Goal: Information Seeking & Learning: Learn about a topic

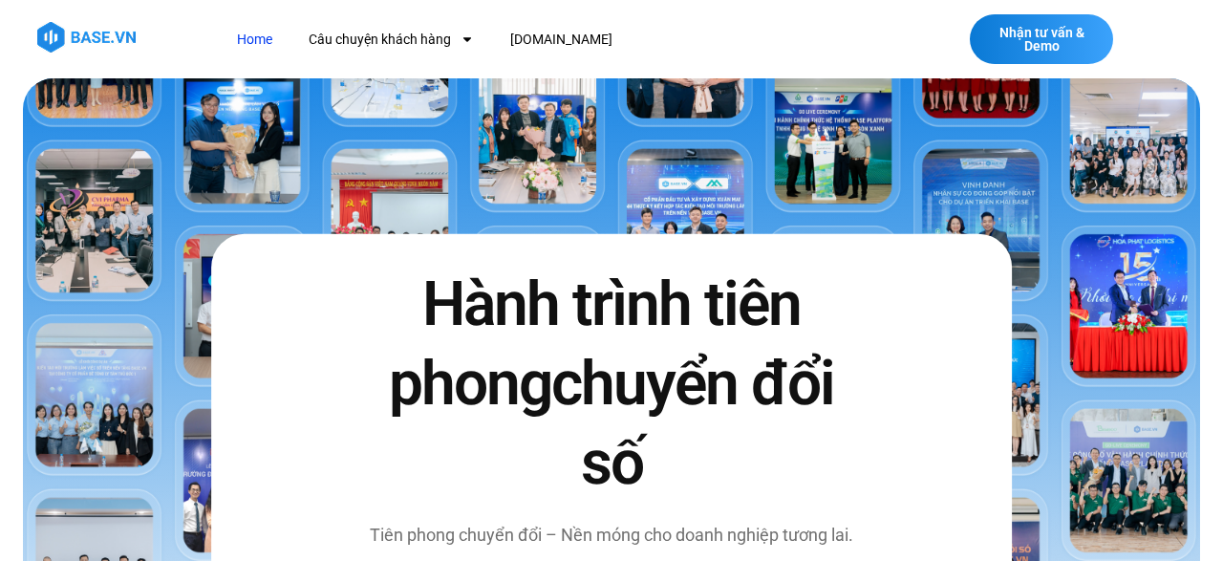
scroll to position [398, 0]
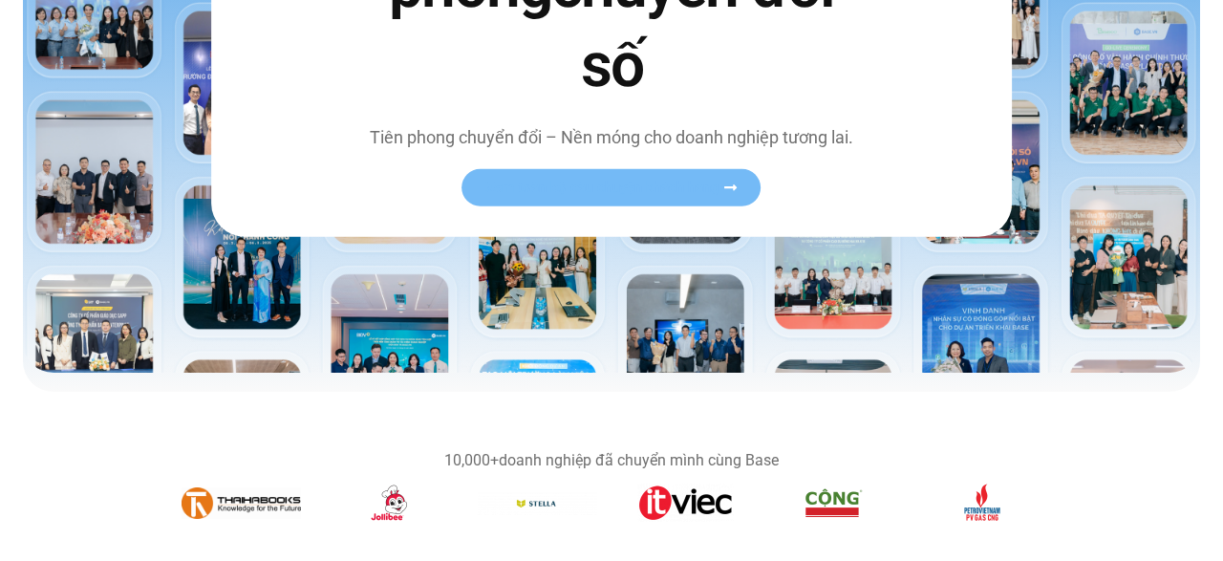
click at [634, 183] on span "Xem toàn bộ câu chuyện khách hàng" at bounding box center [602, 188] width 234 height 14
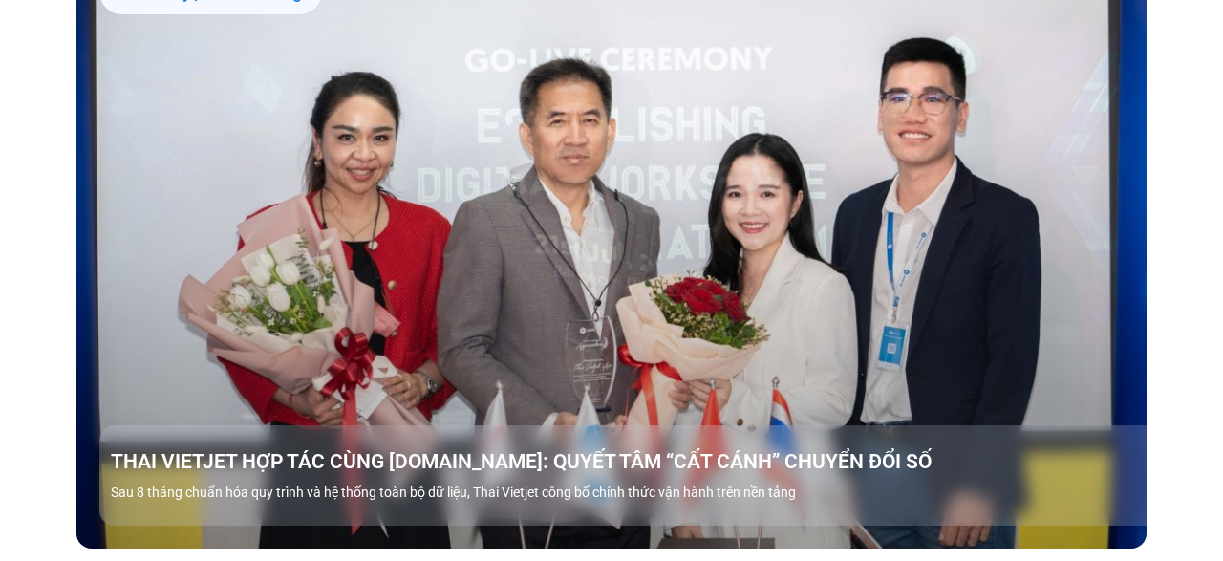
scroll to position [1888, 0]
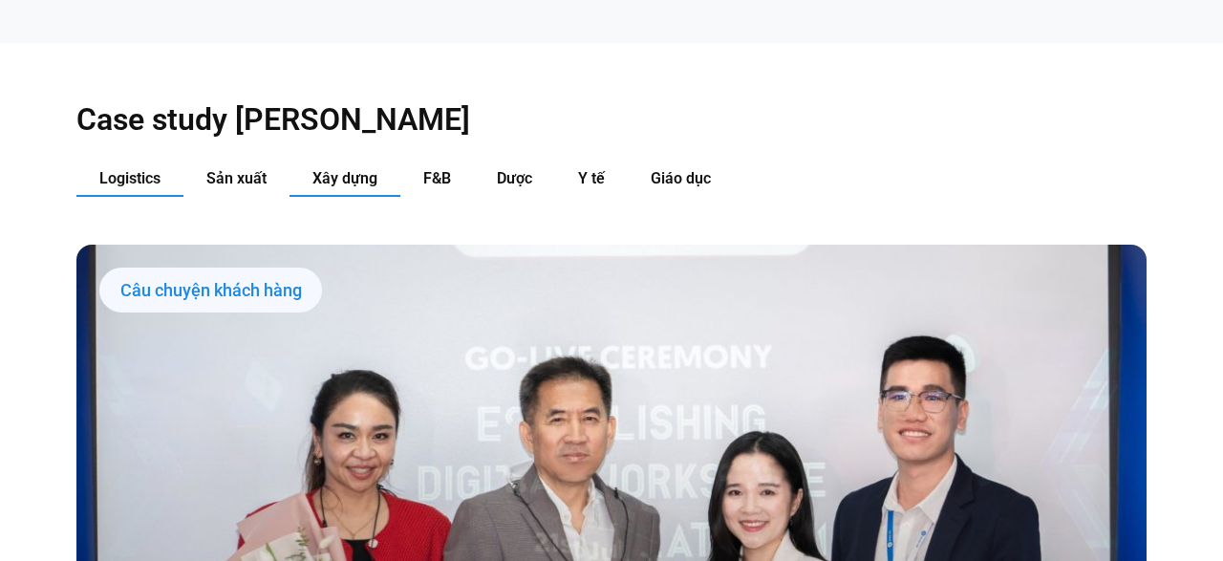
click at [350, 169] on span "Xây dựng" at bounding box center [344, 178] width 65 height 18
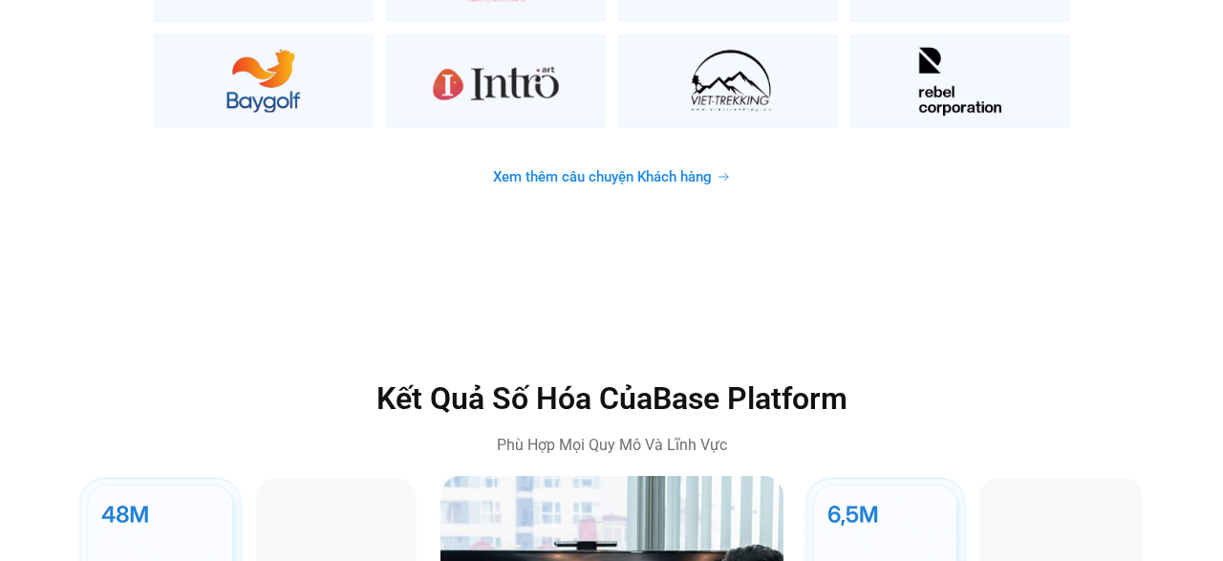
scroll to position [5267, 0]
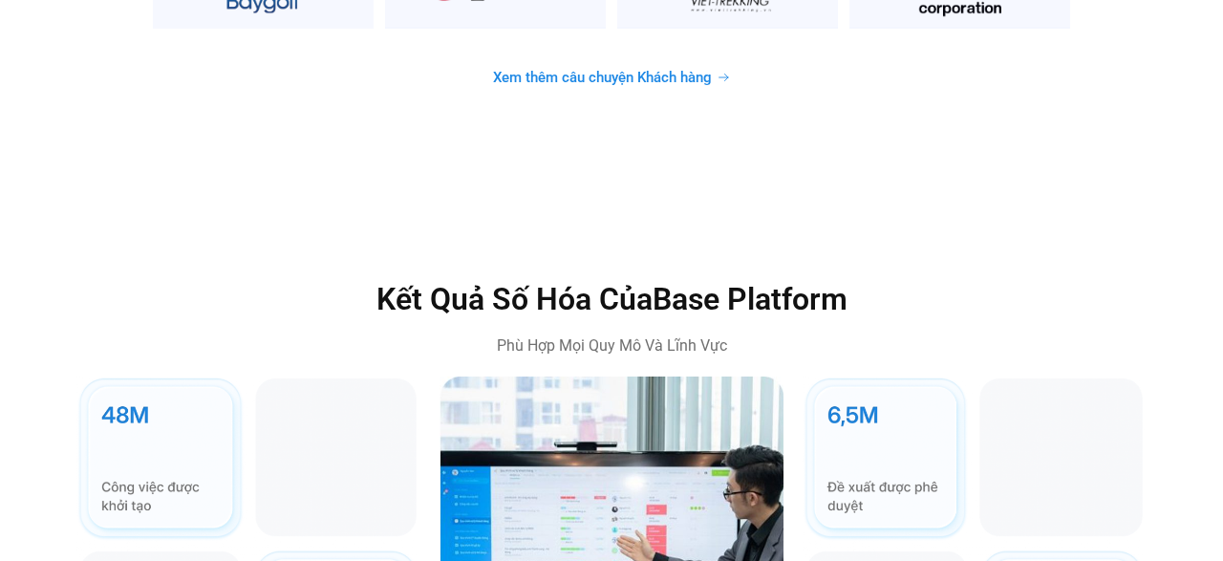
click at [568, 71] on span "Xem thêm câu chuyện Khách hàng" at bounding box center [602, 78] width 219 height 14
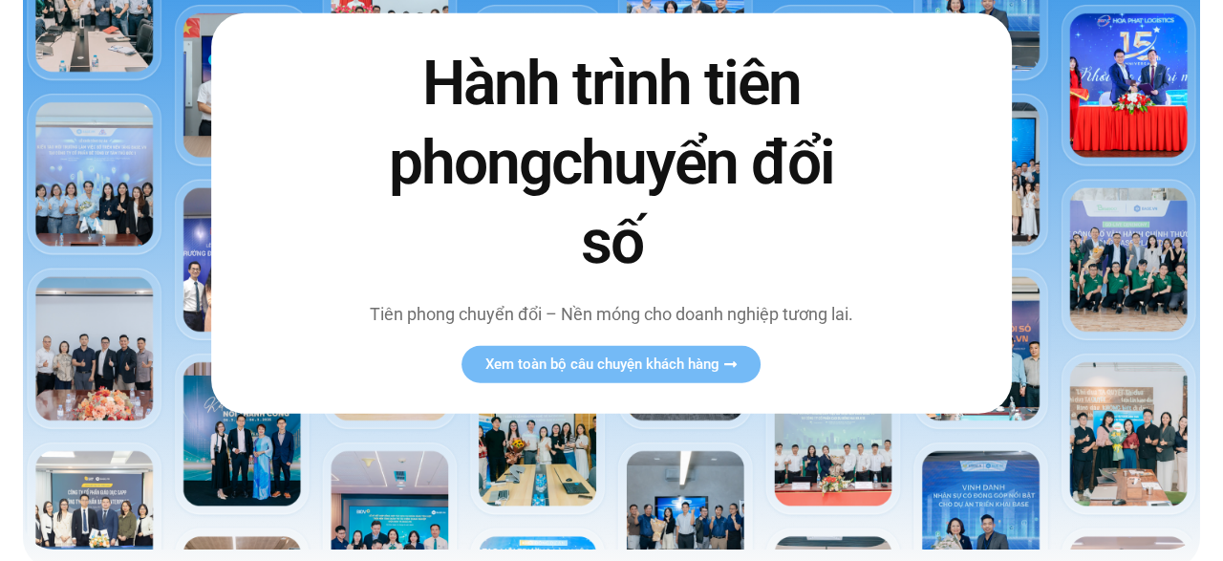
scroll to position [202, 0]
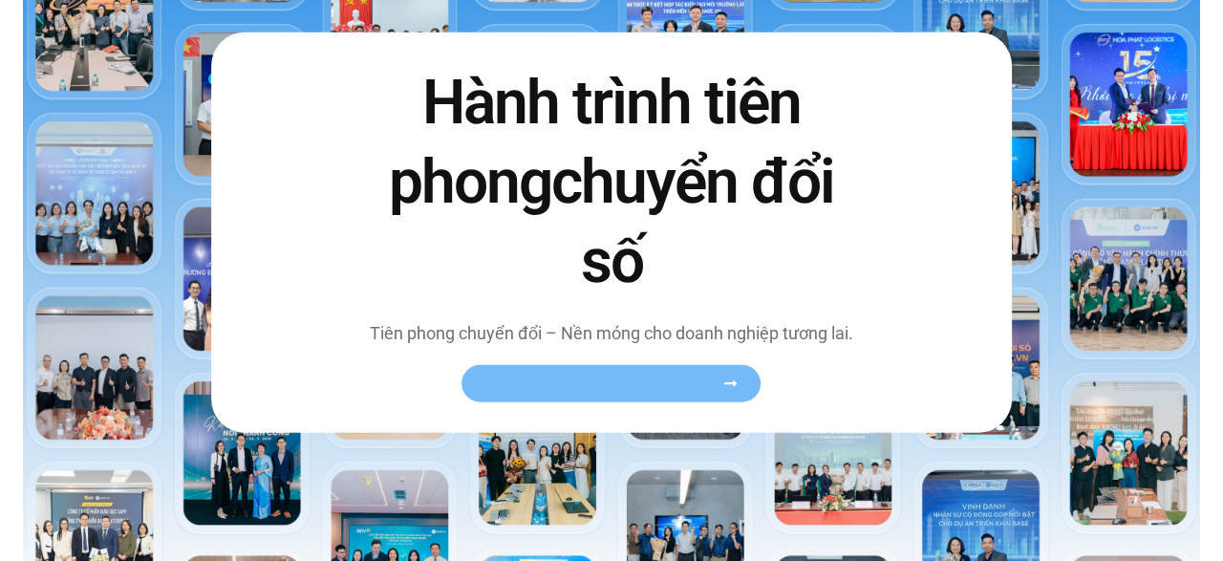
click at [636, 382] on span "Xem toàn bộ câu chuyện khách hàng" at bounding box center [602, 383] width 234 height 14
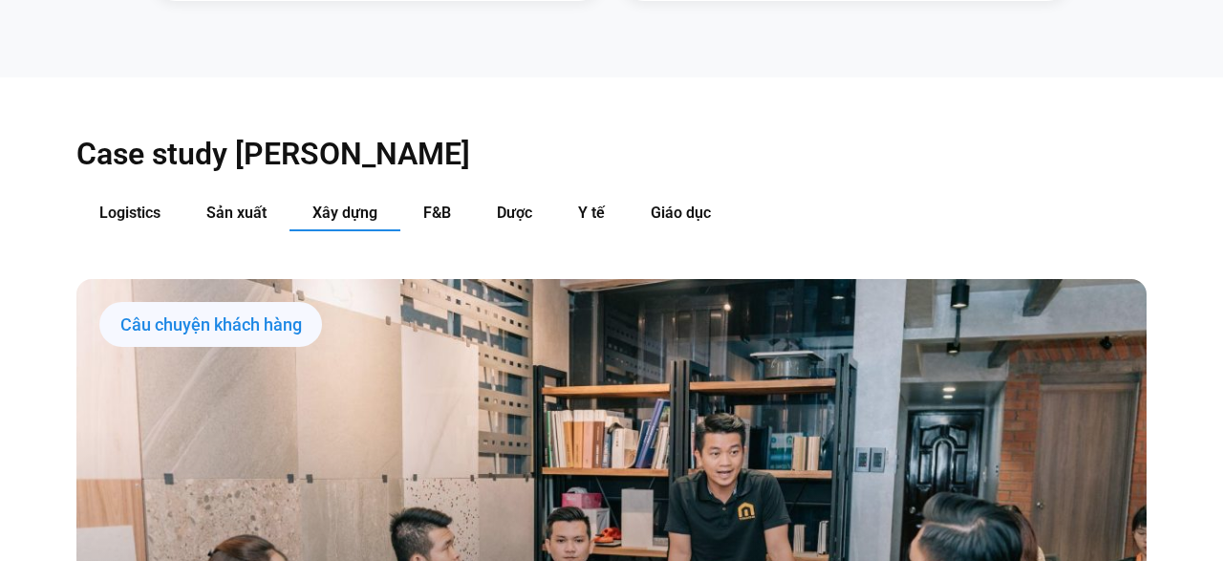
scroll to position [1888, 0]
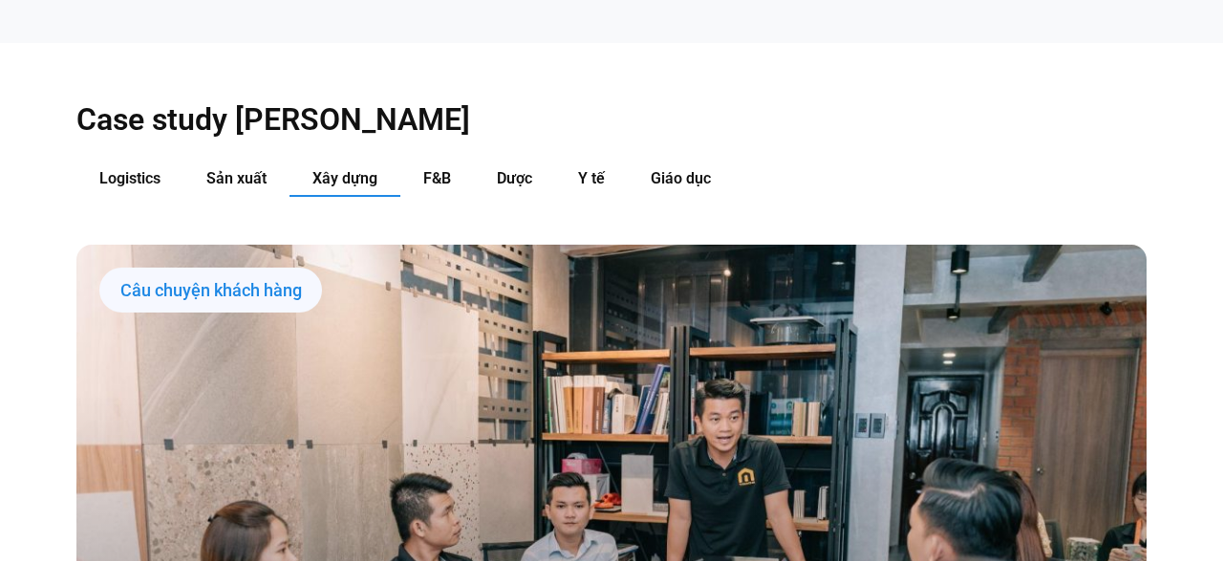
click at [355, 169] on span "Xây dựng" at bounding box center [344, 178] width 65 height 18
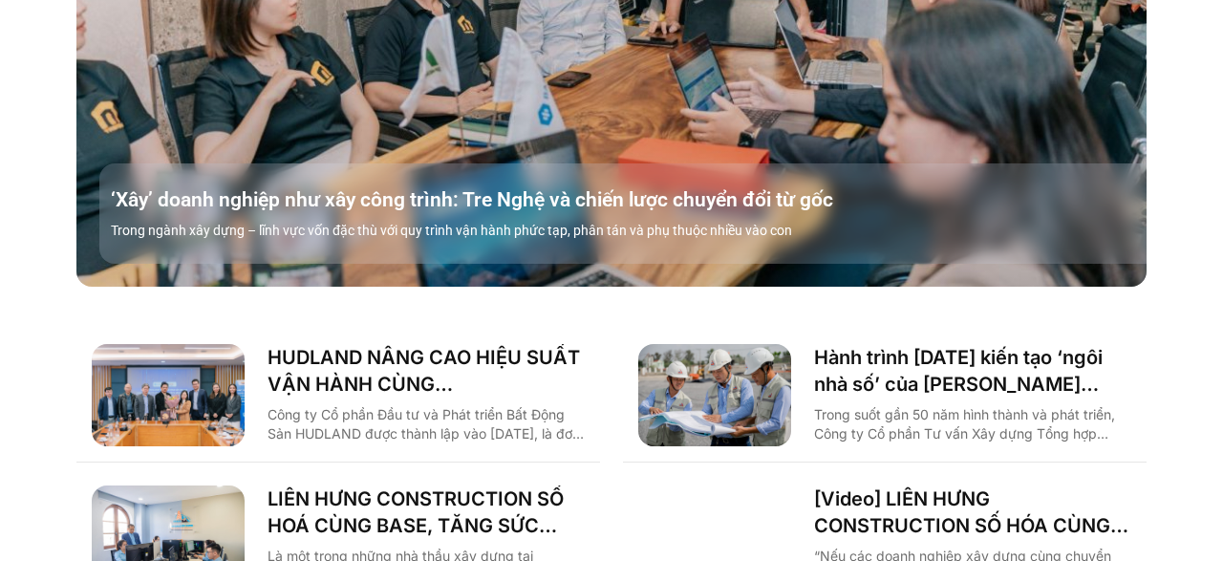
scroll to position [2485, 0]
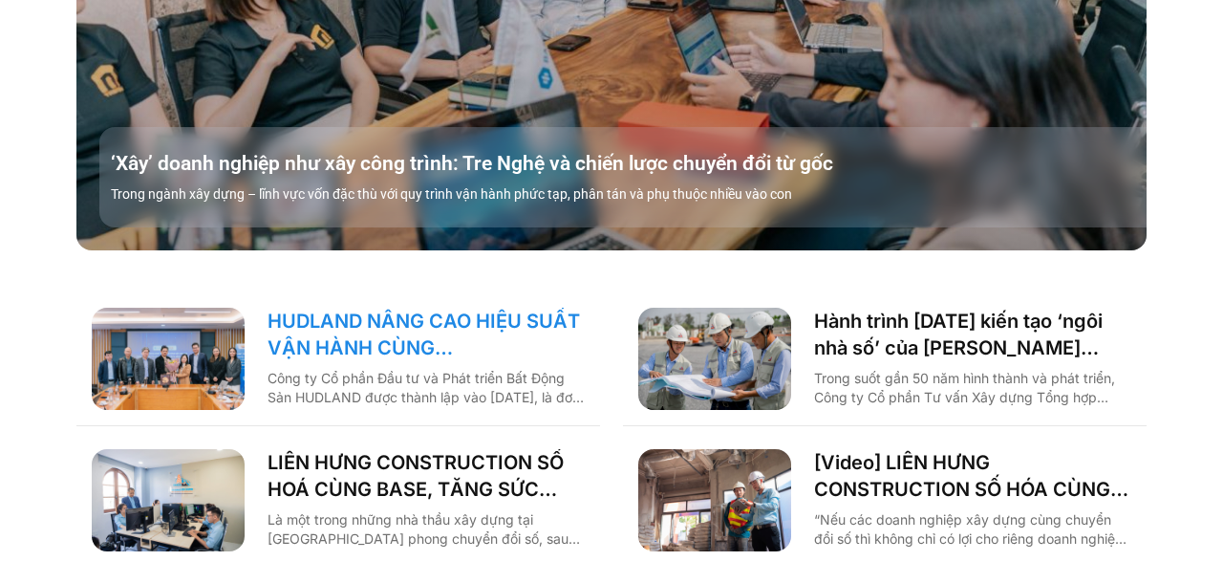
click at [457, 308] on link "HUDLAND NÂNG CAO HIỆU SUẤT VẬN HÀNH CÙNG [DOMAIN_NAME]" at bounding box center [426, 335] width 317 height 54
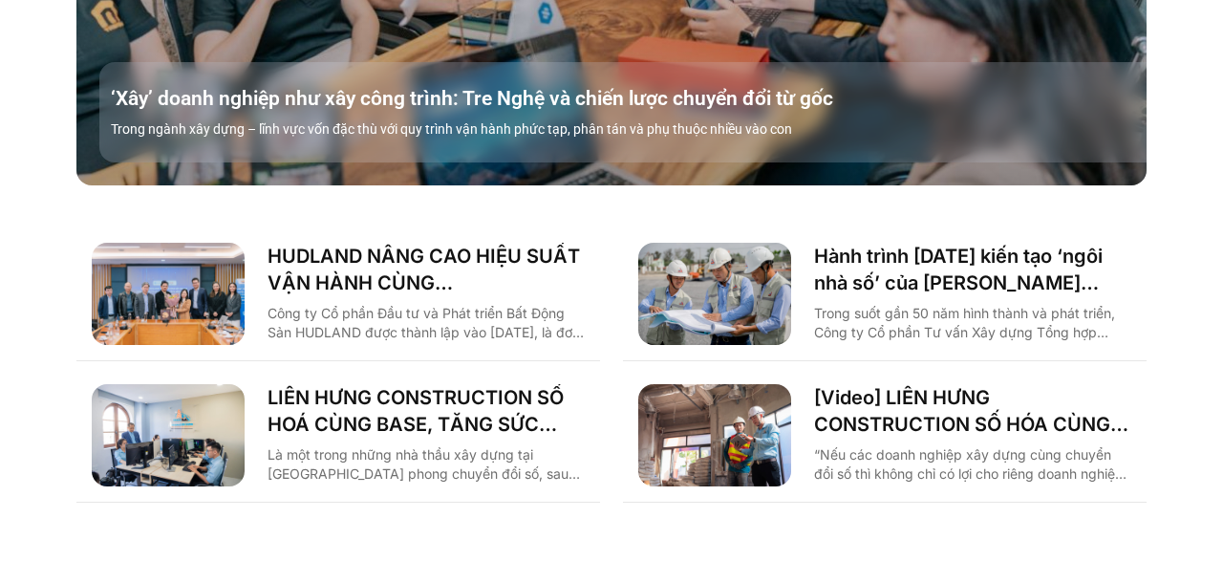
scroll to position [2584, 0]
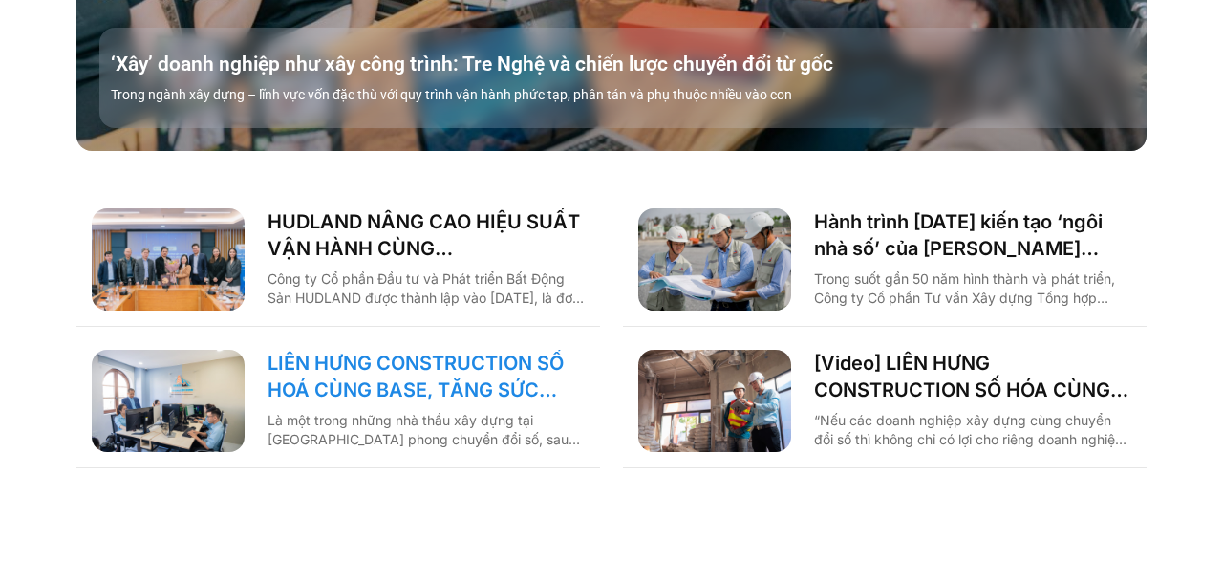
click at [473, 350] on link "LIÊN HƯNG CONSTRUCTION SỐ HOÁ CÙNG BASE, TĂNG SỨC MẠNH NỘI TẠI KHAI PHÁ THỊ TRƯ…" at bounding box center [426, 377] width 317 height 54
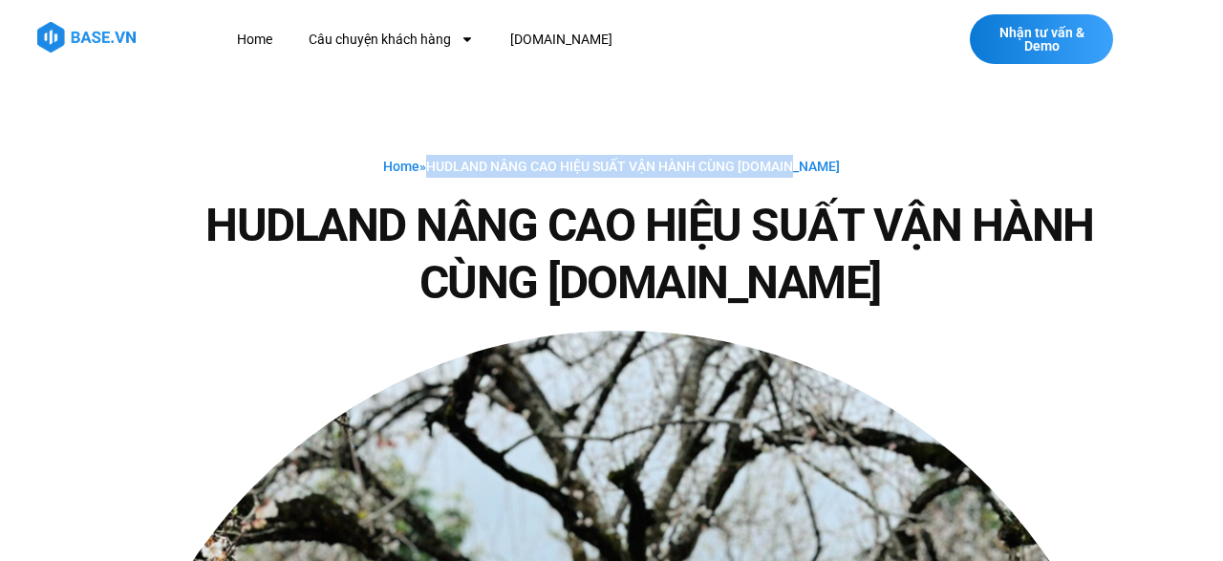
drag, startPoint x: 452, startPoint y: 164, endPoint x: 838, endPoint y: 164, distance: 386.1
click at [838, 164] on div "Home » HUDLAND NÂNG CAO HIỆU SUẤT VẬN HÀNH CÙNG [DOMAIN_NAME]" at bounding box center [611, 166] width 1070 height 23
copy span "HUDLAND NÂNG CAO HIỆU SUẤT VẬN HÀNH CÙNG [DOMAIN_NAME]"
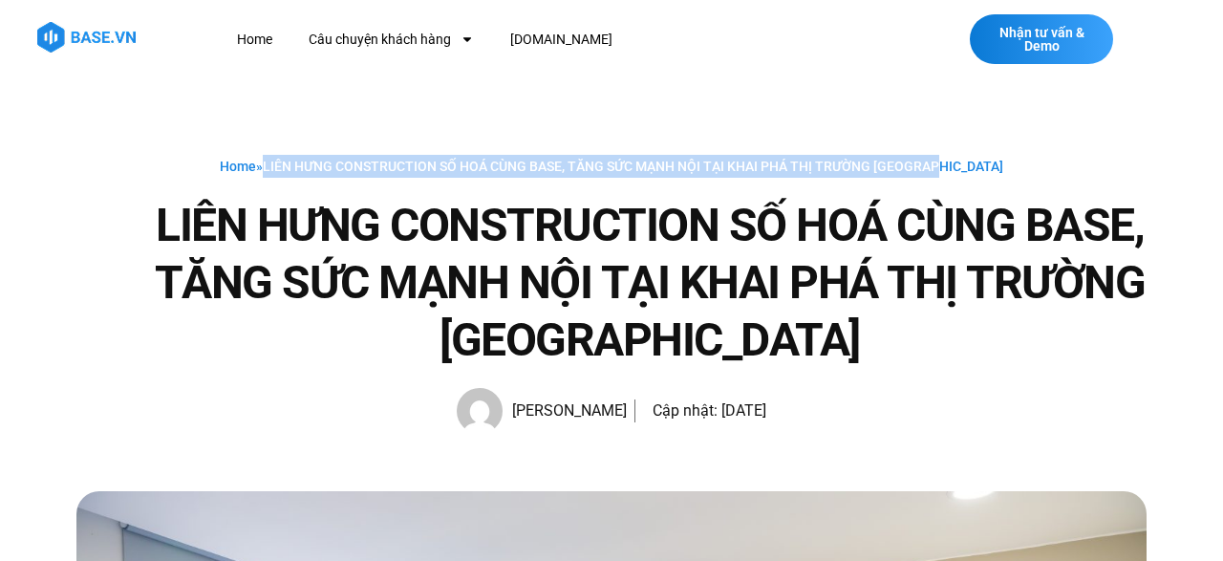
drag, startPoint x: 298, startPoint y: 163, endPoint x: 976, endPoint y: 169, distance: 677.5
click at [976, 169] on span "LIÊN HƯNG CONSTRUCTION SỐ HOÁ CÙNG BASE, TĂNG SỨC MẠNH NỘI TẠI KHAI PHÁ THỊ TRƯ…" at bounding box center [633, 166] width 741 height 15
copy span "LIÊN HƯNG CONSTRUCTION SỐ HOÁ CÙNG BASE, TĂNG SỨC MẠNH NỘI TẠI KHAI PHÁ THỊ TRƯ…"
click at [376, 38] on link "Câu chuyện khách hàng" at bounding box center [391, 39] width 194 height 35
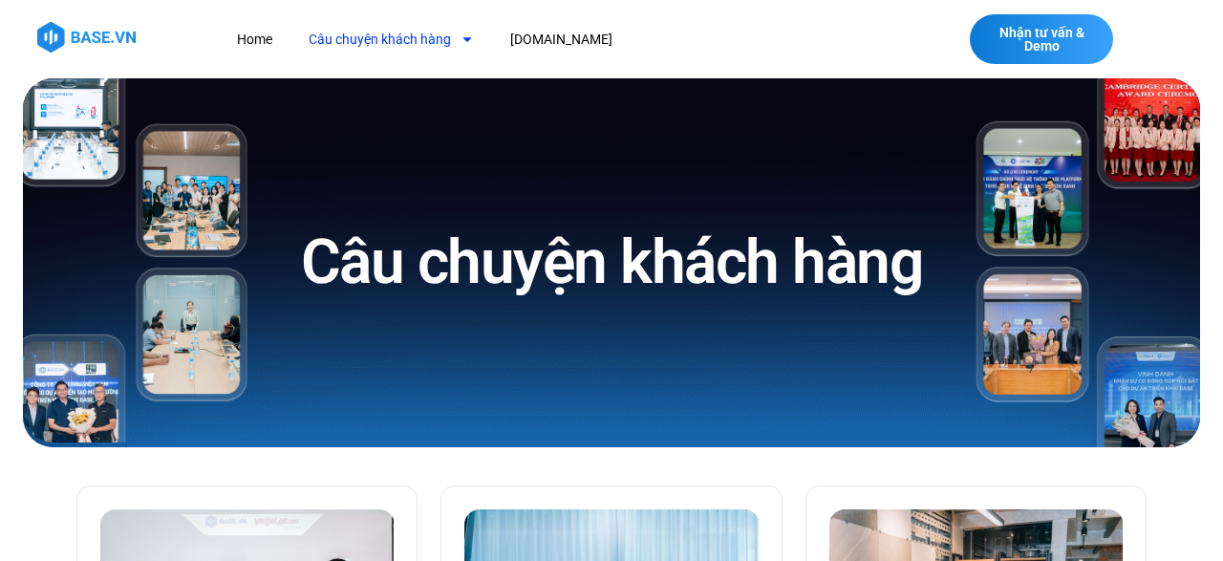
click at [413, 39] on link "Câu chuyện khách hàng" at bounding box center [391, 39] width 194 height 35
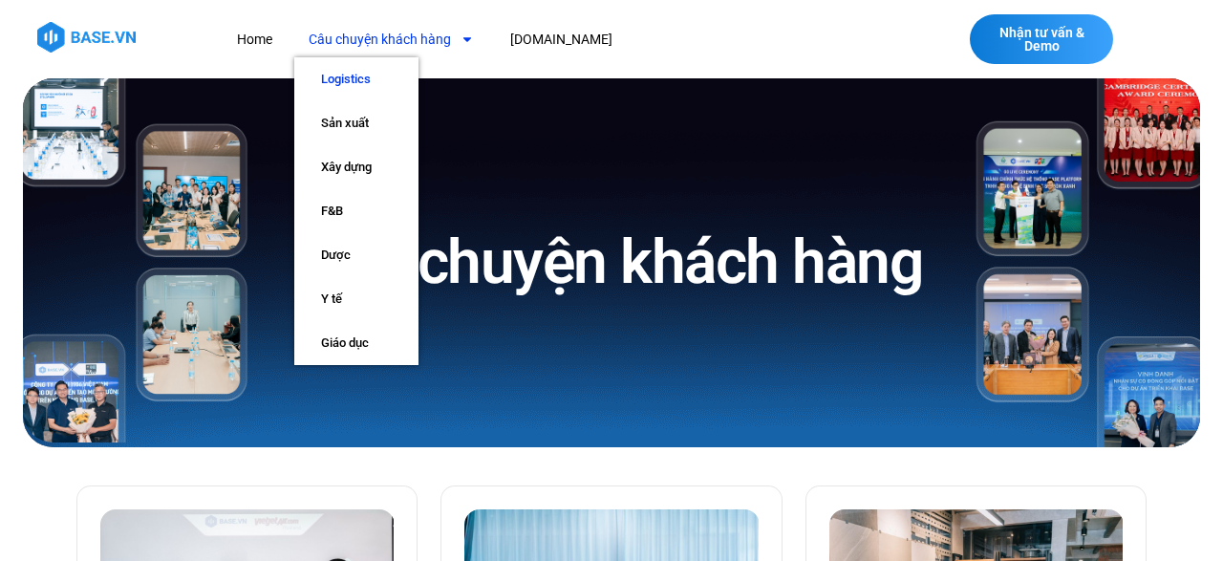
click at [366, 77] on link "Logistics" at bounding box center [356, 79] width 124 height 44
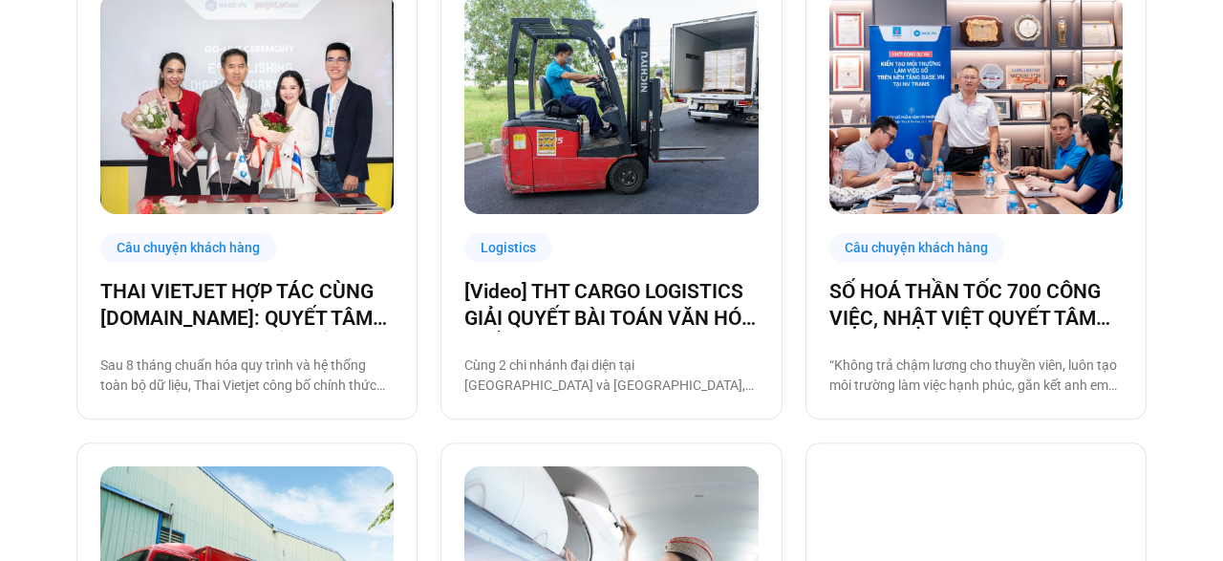
scroll to position [497, 0]
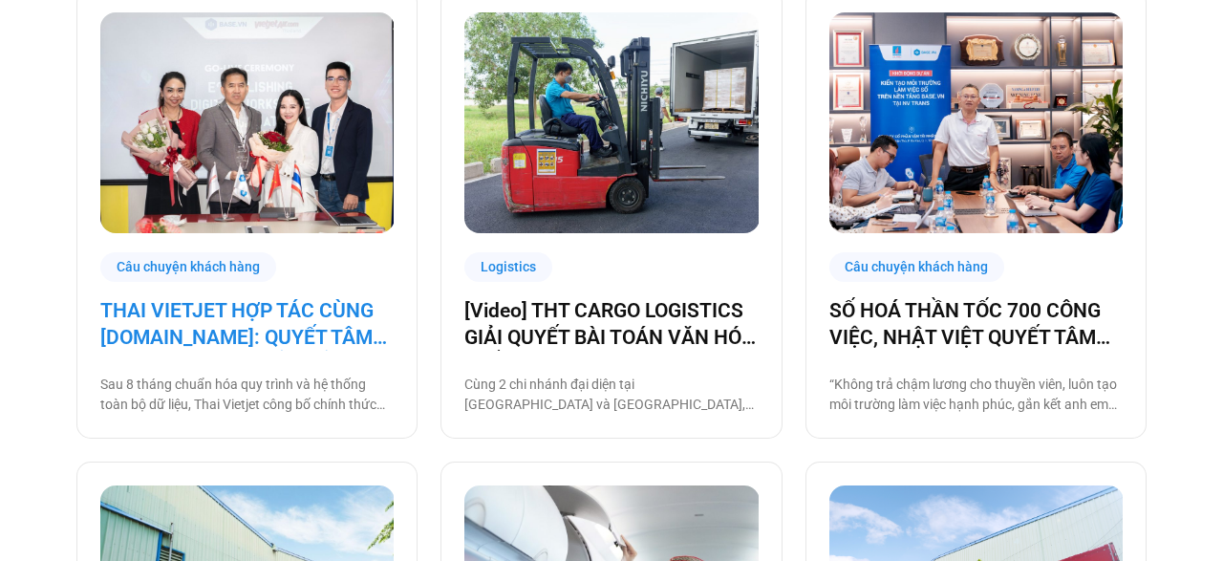
click at [269, 310] on link "THAI VIETJET HỢP TÁC CÙNG [DOMAIN_NAME]: QUYẾT TÂM “CẤT CÁNH” CHUYỂN ĐỔI SỐ" at bounding box center [246, 324] width 293 height 54
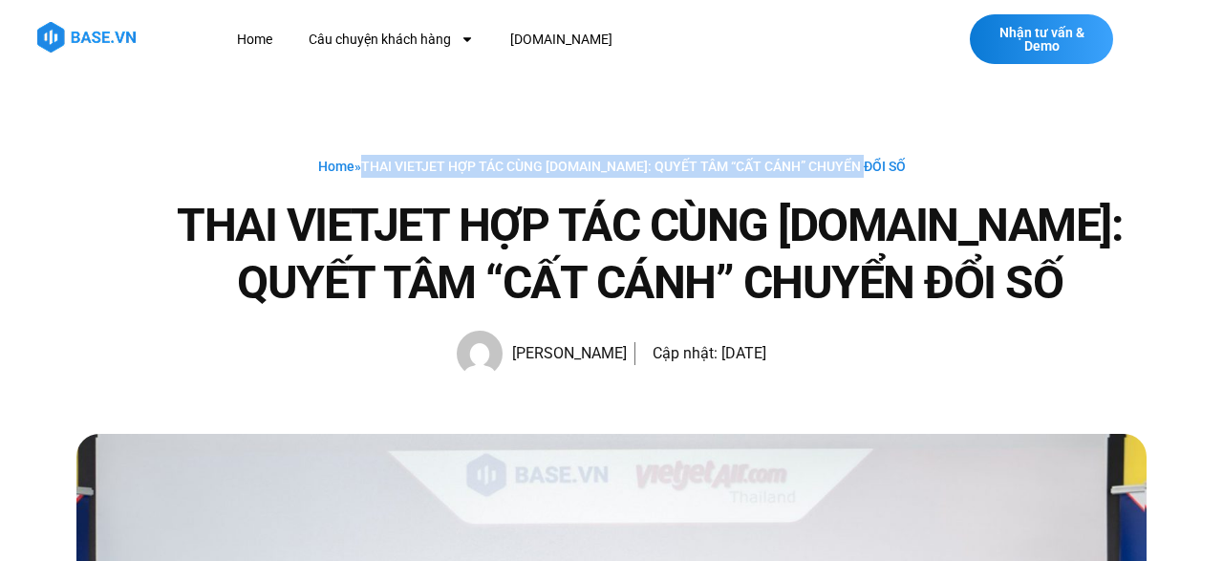
drag, startPoint x: 387, startPoint y: 165, endPoint x: 914, endPoint y: 165, distance: 526.5
click at [914, 165] on div "Home » THAI VIETJET HỢP TÁC CÙNG BASE.VN: QUYẾT TÂM “CẤT CÁNH” CHUYỂN ĐỔI SỐ" at bounding box center [611, 166] width 1070 height 23
copy span "THAI VIETJET HỢP TÁC CÙNG [DOMAIN_NAME]: QUYẾT TÂM “CẤT CÁNH” CHUYỂN ĐỔI SỐ"
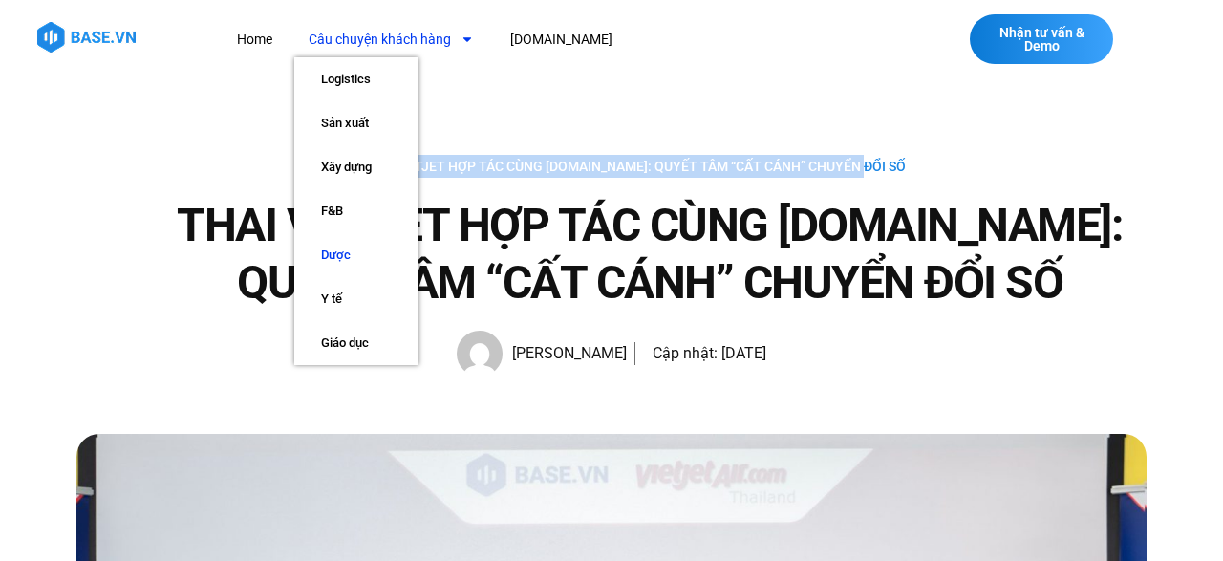
click at [339, 253] on link "Dược" at bounding box center [356, 255] width 124 height 44
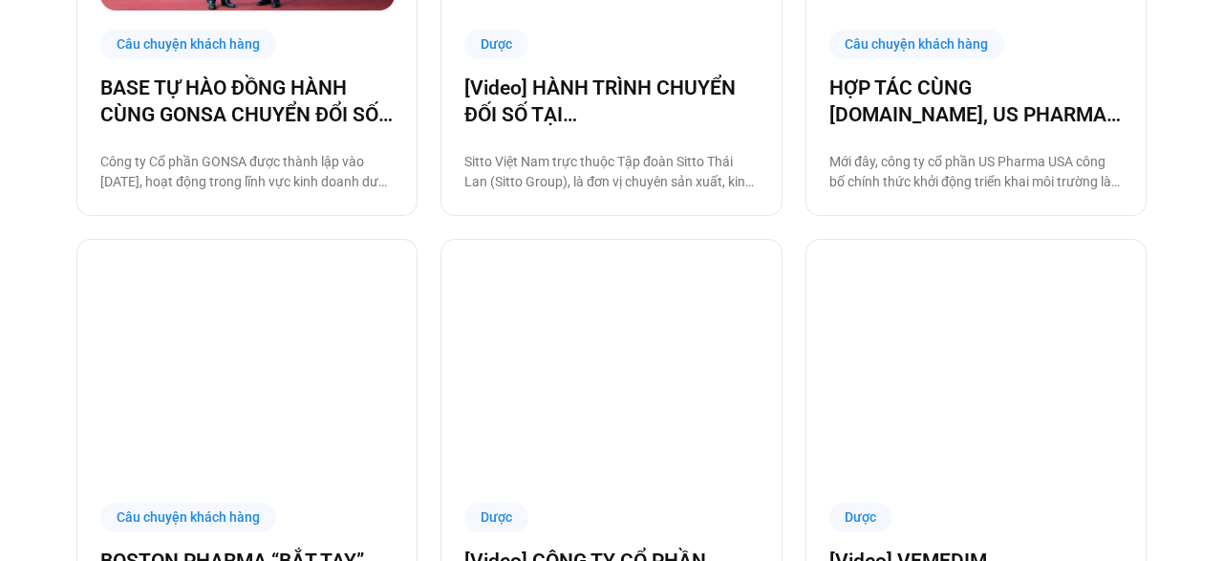
scroll to position [1391, 0]
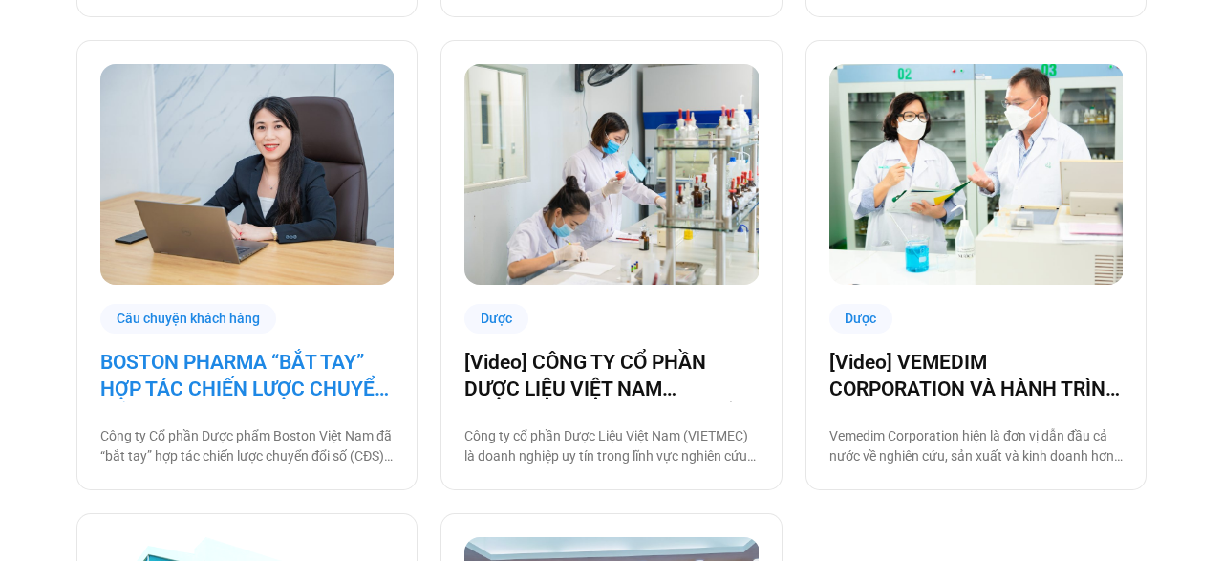
click at [241, 361] on link "BOSTON PHARMA “BẮT TAY” HỢP TÁC CHIẾN LƯỢC CHUYỂN ĐỔI SỐ CÙNG BASE.VN" at bounding box center [246, 376] width 293 height 54
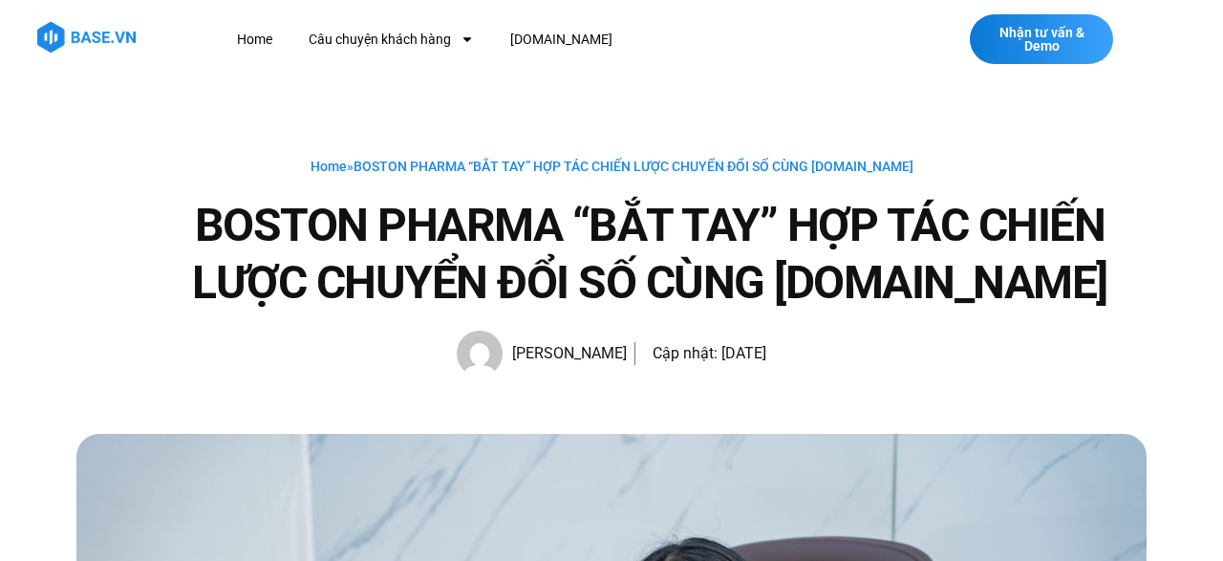
scroll to position [99, 0]
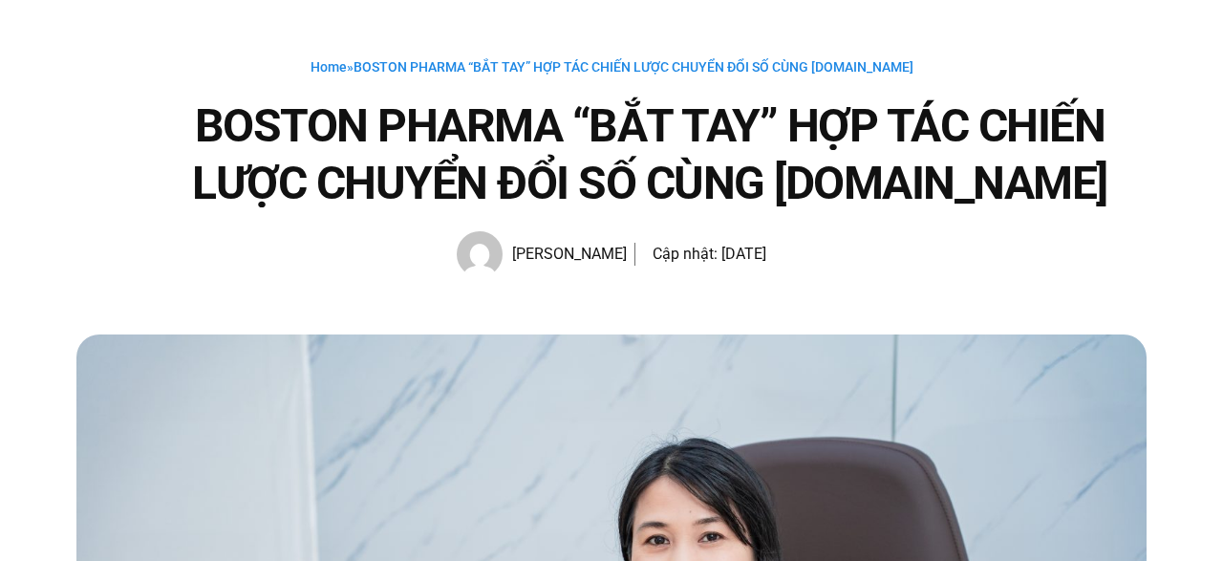
drag, startPoint x: 377, startPoint y: 64, endPoint x: 930, endPoint y: 81, distance: 552.6
click at [930, 81] on div "Home » BOSTON PHARMA “BẮT TAY” HỢP TÁC CHIẾN LƯỢC CHUYỂN ĐỔI SỐ CÙNG BASE.VN BO…" at bounding box center [611, 166] width 1070 height 222
copy span "» BOSTON PHARMA “BẮT TAY” HỢP TÁC CHIẾN LƯỢC CHUYỂN ĐỔI SỐ CÙNG BASE.VN"
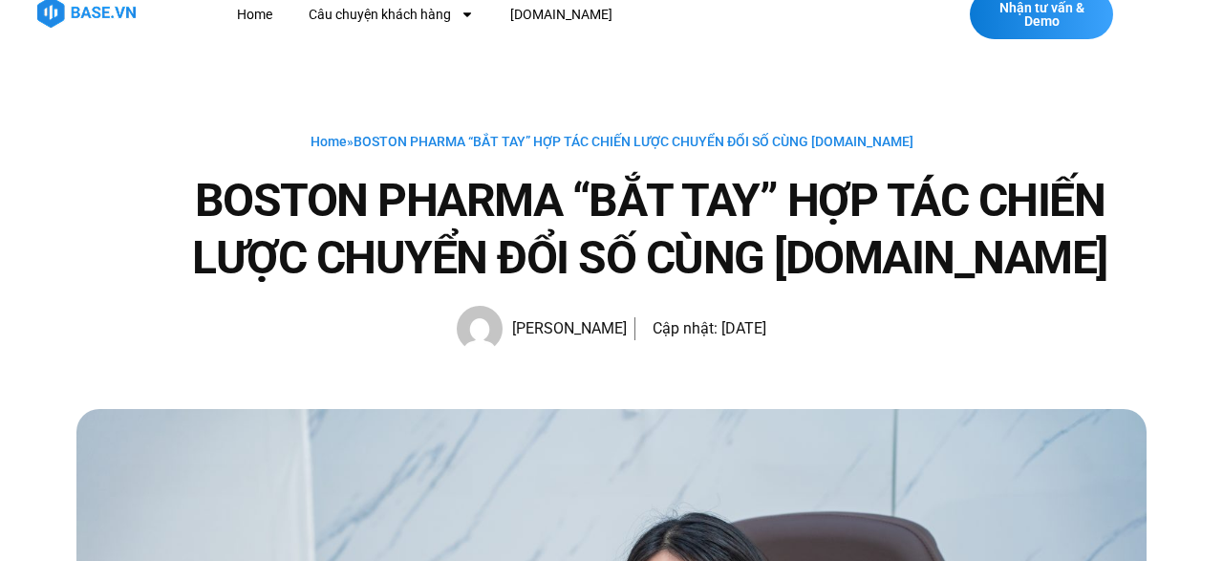
scroll to position [0, 0]
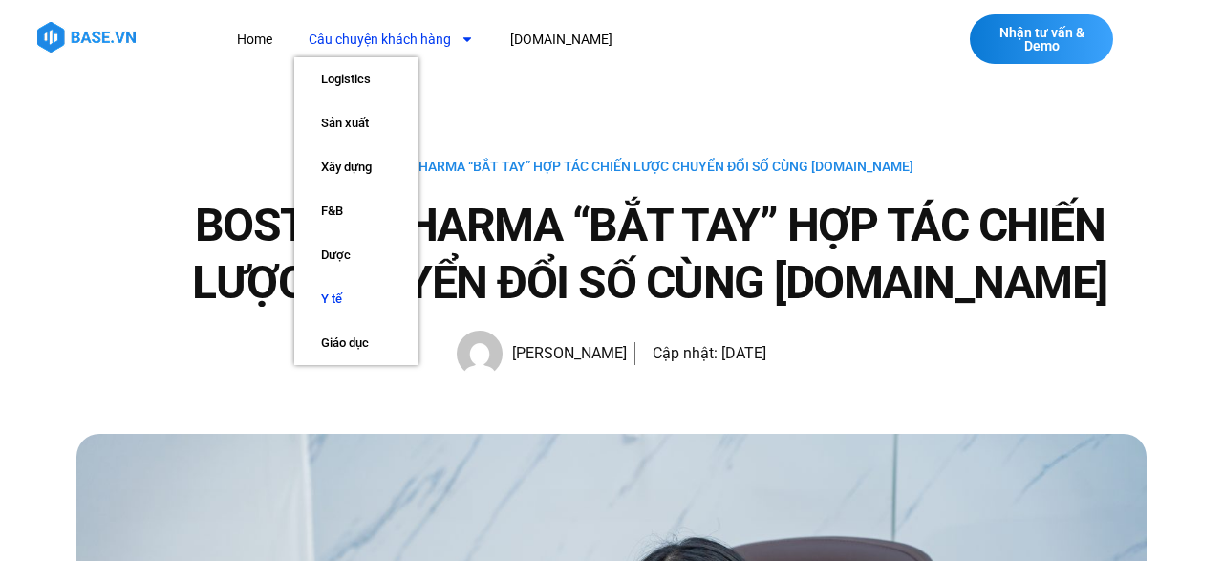
click at [345, 301] on link "Y tế" at bounding box center [356, 299] width 124 height 44
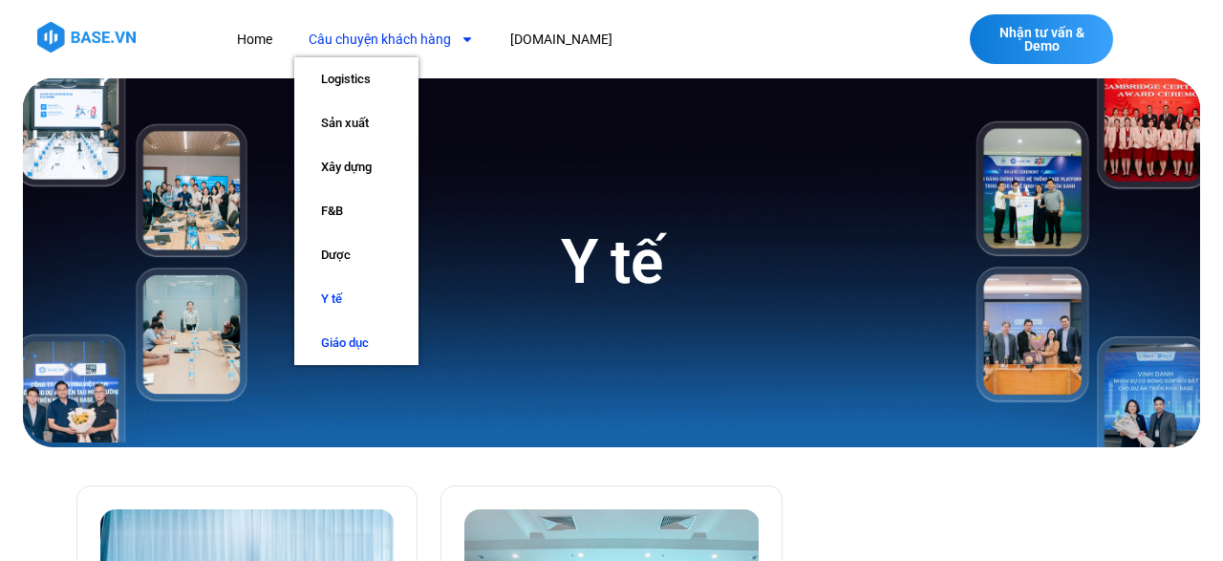
click at [351, 337] on link "Giáo dục" at bounding box center [356, 343] width 124 height 44
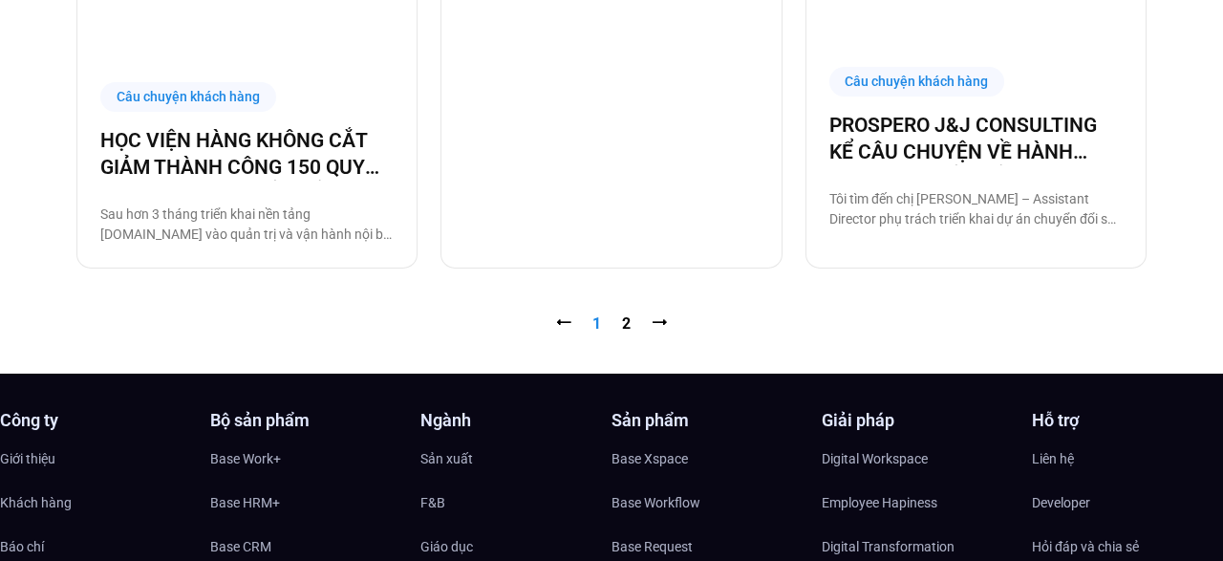
scroll to position [2186, 0]
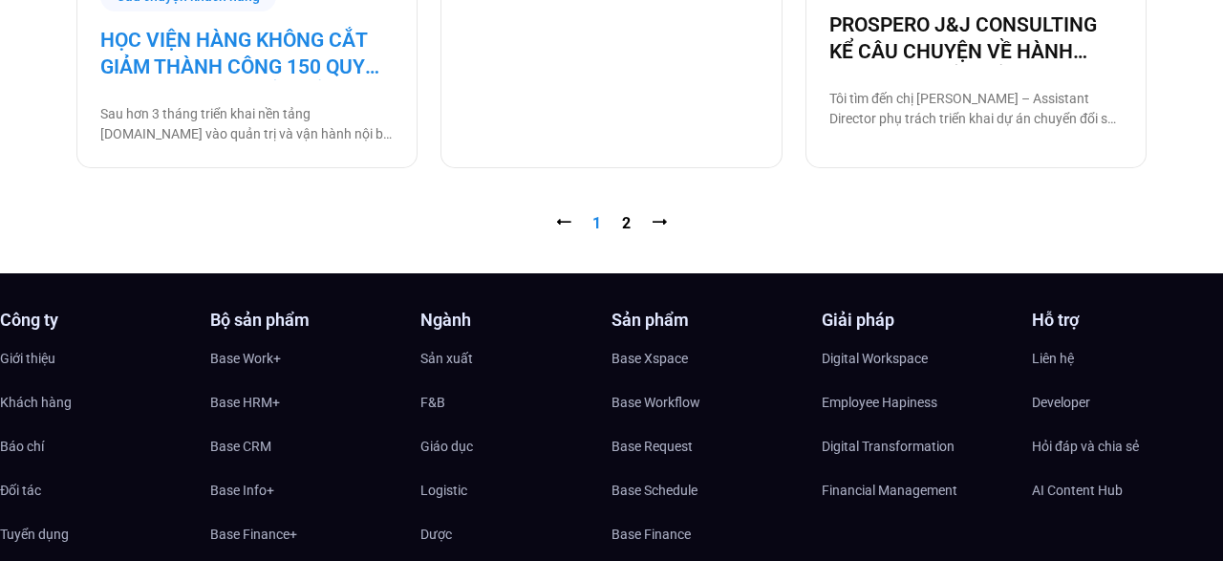
click at [264, 32] on link "HỌC VIỆN HÀNG KHÔNG CẮT GIẢM THÀNH CÔNG 150 QUY TRÌNH NHỜ CHUYỂN ĐỔI SỐ" at bounding box center [246, 54] width 293 height 54
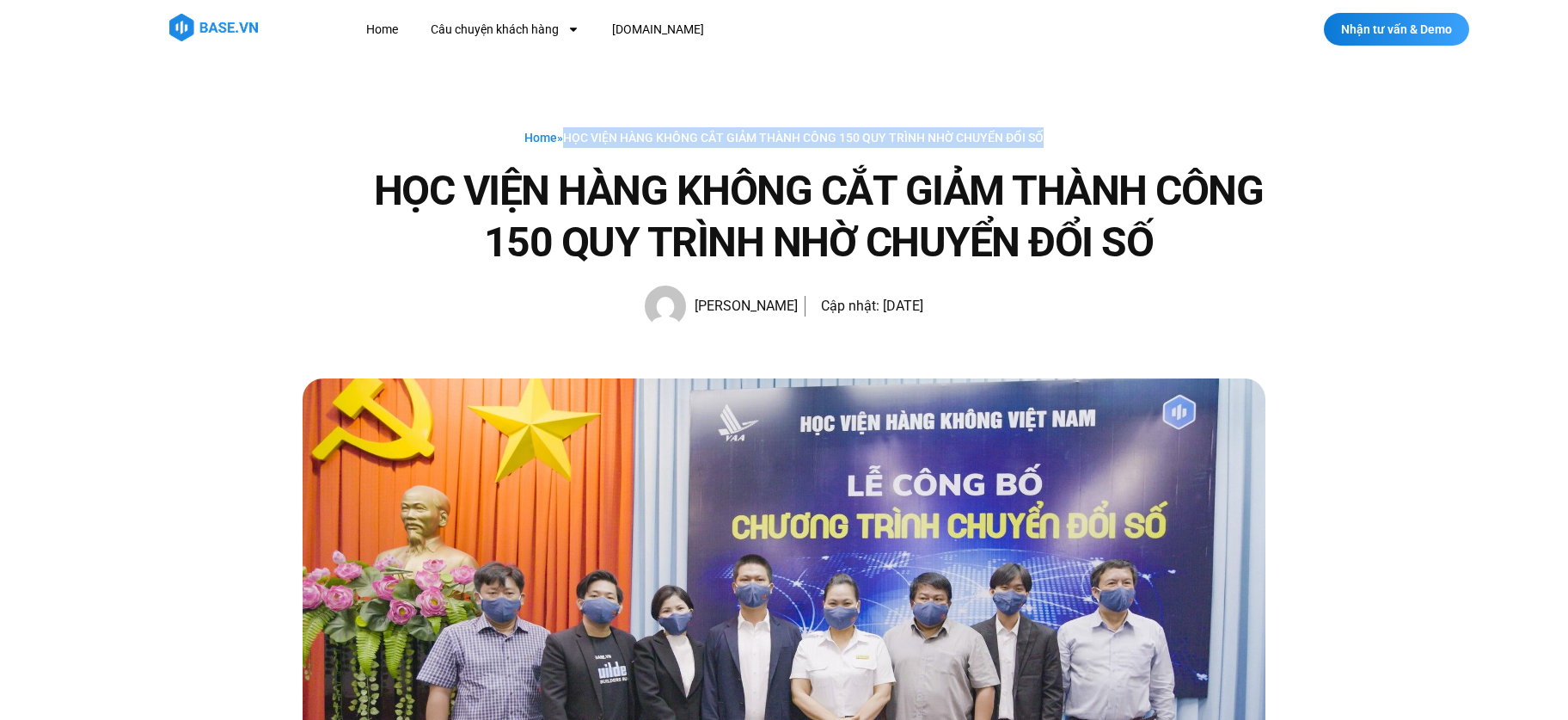
drag, startPoint x: 565, startPoint y: 133, endPoint x: 1071, endPoint y: 129, distance: 506.0
click at [1071, 129] on div "Home » HỌC VIỆN HÀNG KHÔNG CẮT GIẢM THÀNH CÔNG 150 QUY TRÌNH NHỜ CHUYỂN ĐỔI SỐ" at bounding box center [784, 137] width 963 height 21
copy span "HỌC VIỆN HÀNG KHÔNG CẮT GIẢM THÀNH CÔNG 150 QUY TRÌNH NHỜ CHUYỂN ĐỔI SỐ"
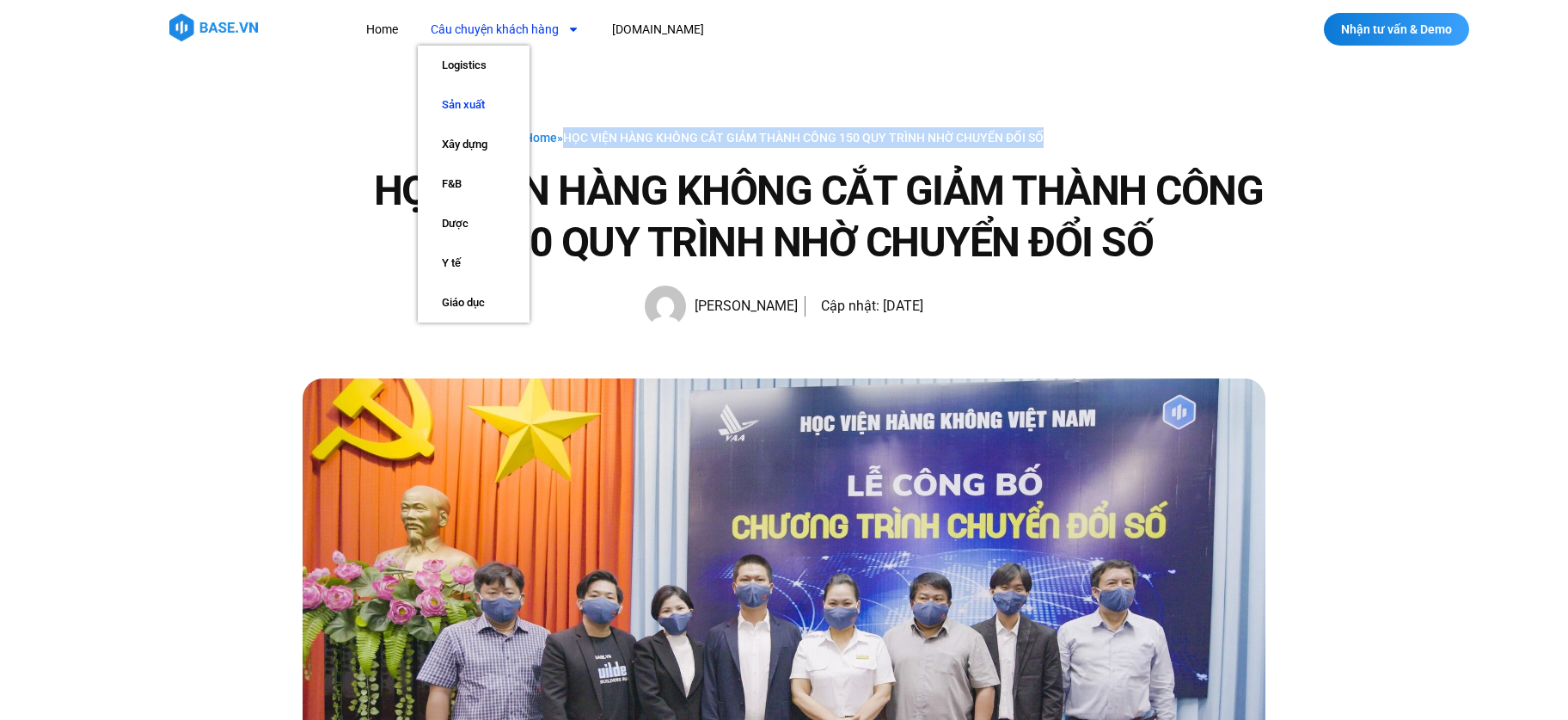
click at [475, 97] on link "Sản xuất" at bounding box center [473, 105] width 112 height 40
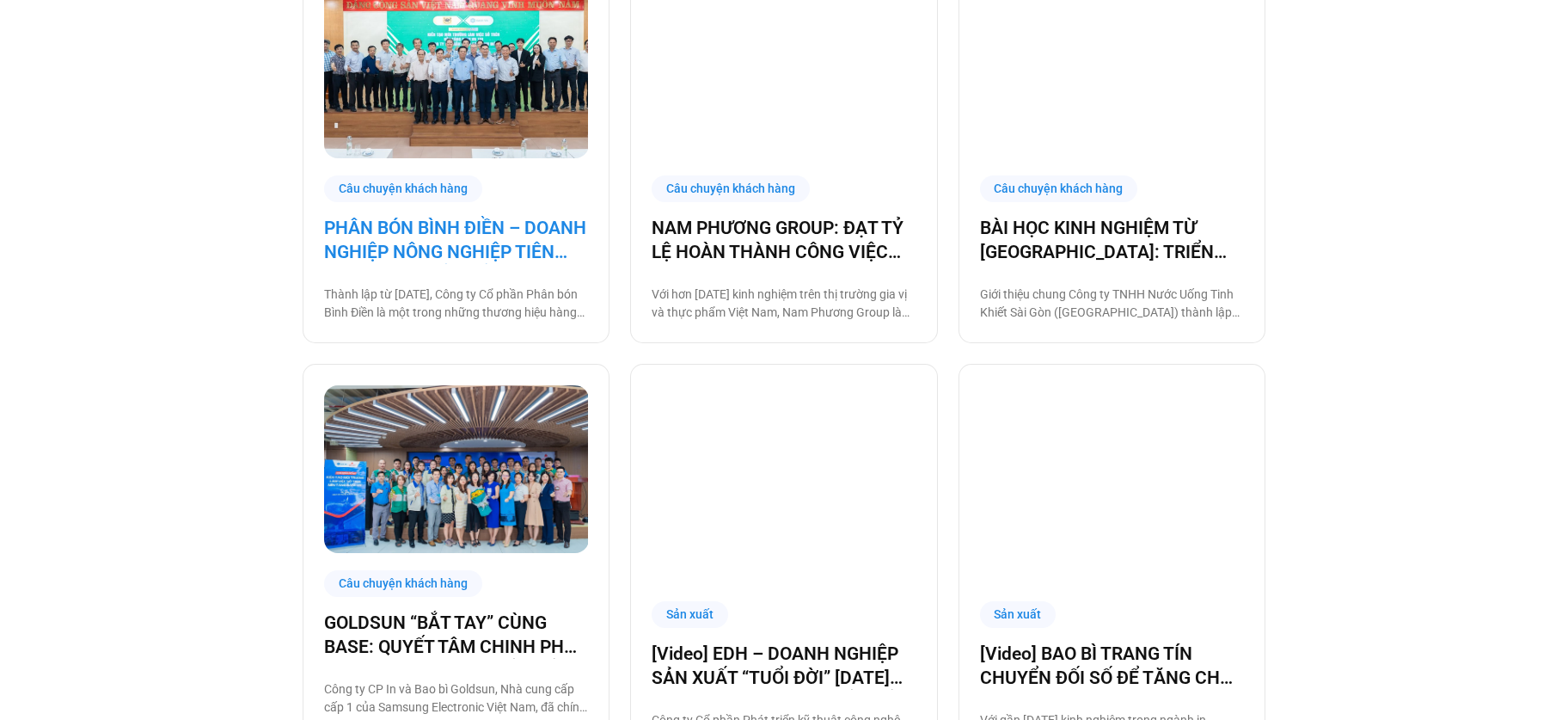
scroll to position [1397, 0]
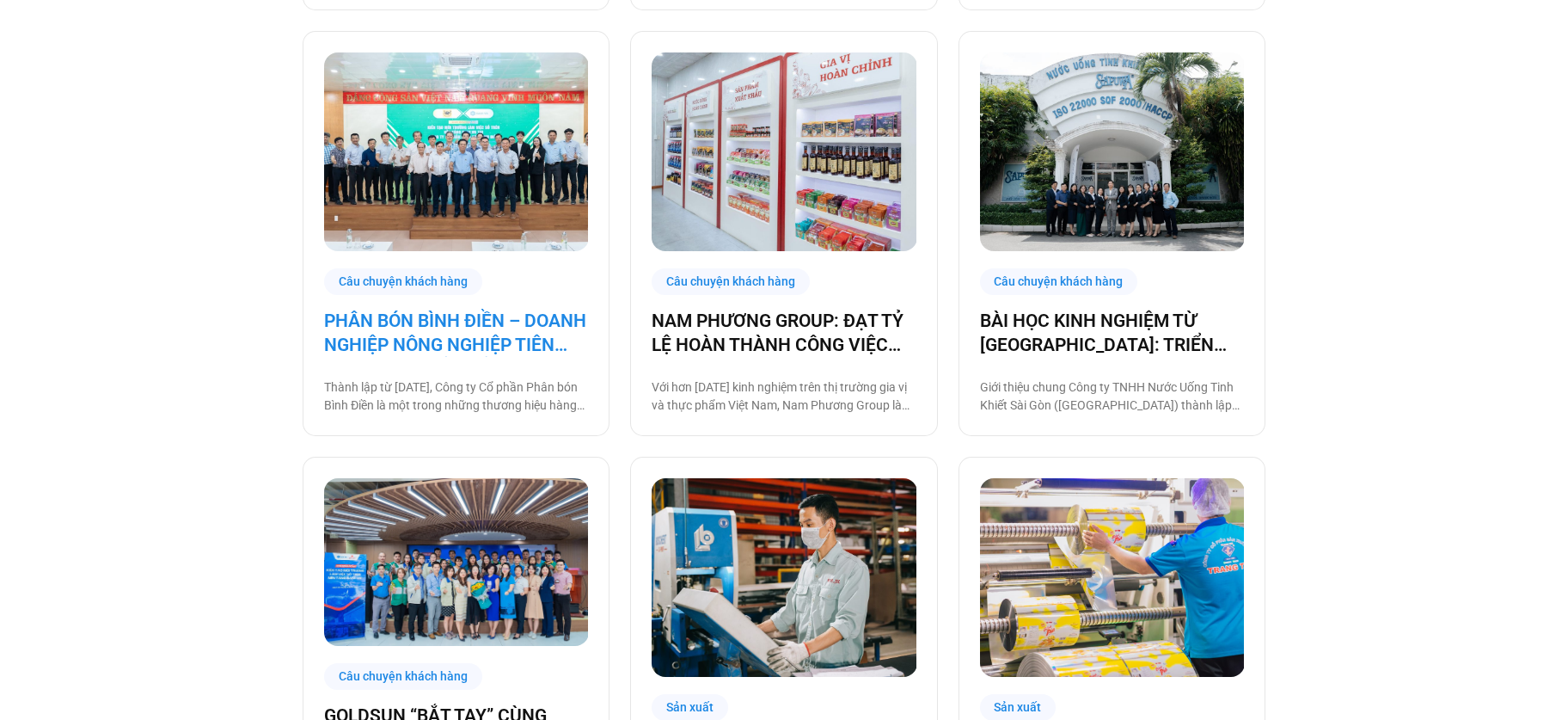
click at [457, 316] on link "PHÂN BÓN BÌNH ĐIỀN – DOANH NGHIỆP NÔNG NGHIỆP TIÊN PHONG CHUYỂN ĐỔI SỐ" at bounding box center [455, 333] width 264 height 49
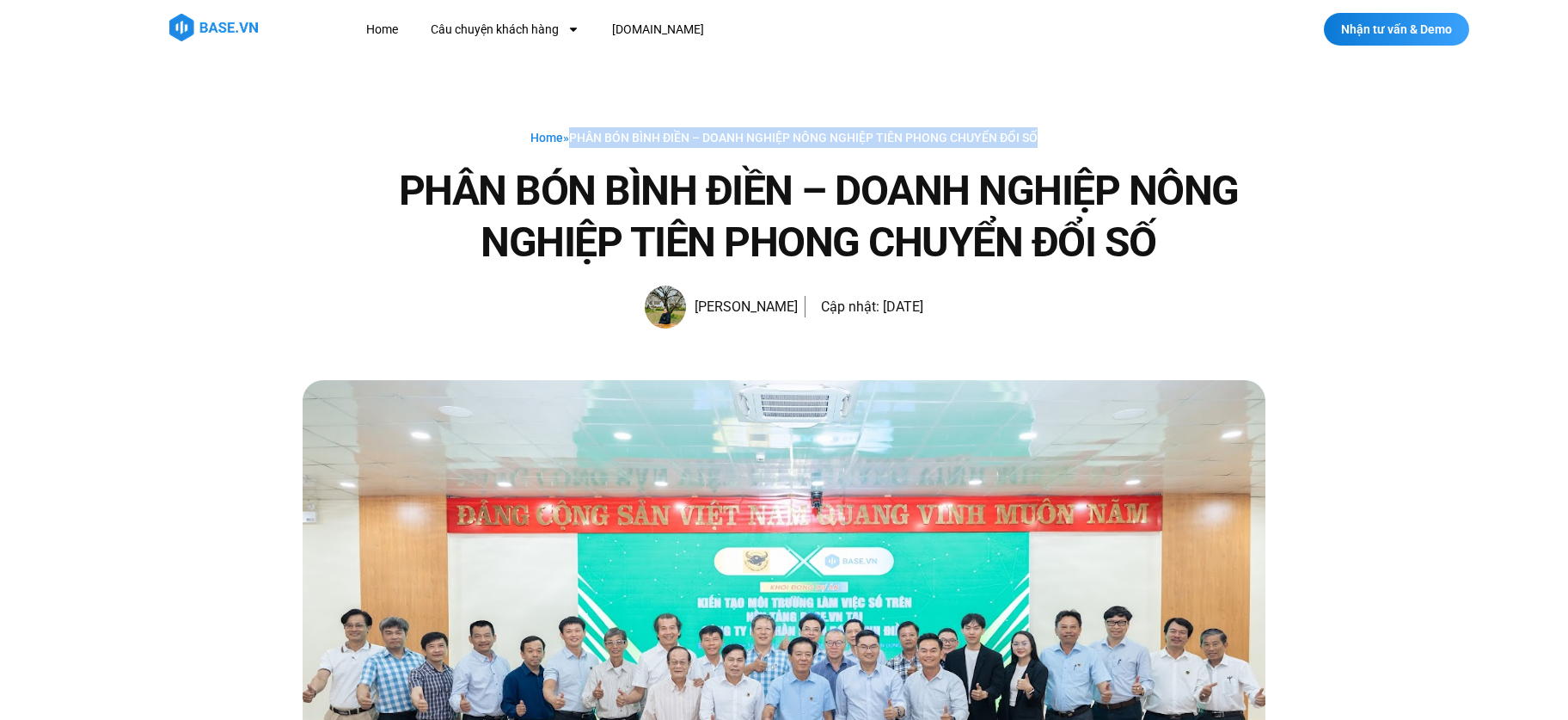
drag, startPoint x: 573, startPoint y: 135, endPoint x: 1066, endPoint y: 140, distance: 493.0
click at [1066, 140] on div "Home » PHÂN BÓN BÌNH ĐIỀN – DOANH NGHIỆP NÔNG NGHIỆP TIÊN PHONG CHUYỂN ĐỔI SỐ" at bounding box center [784, 137] width 963 height 21
copy span "PHÂN BÓN BÌNH ĐIỀN – DOANH NGHIỆP NÔNG NGHIỆP TIÊN PHONG CHUYỂN ĐỔI SỐ"
click at [488, 32] on link "Câu chuyện khách hàng" at bounding box center [505, 29] width 175 height 32
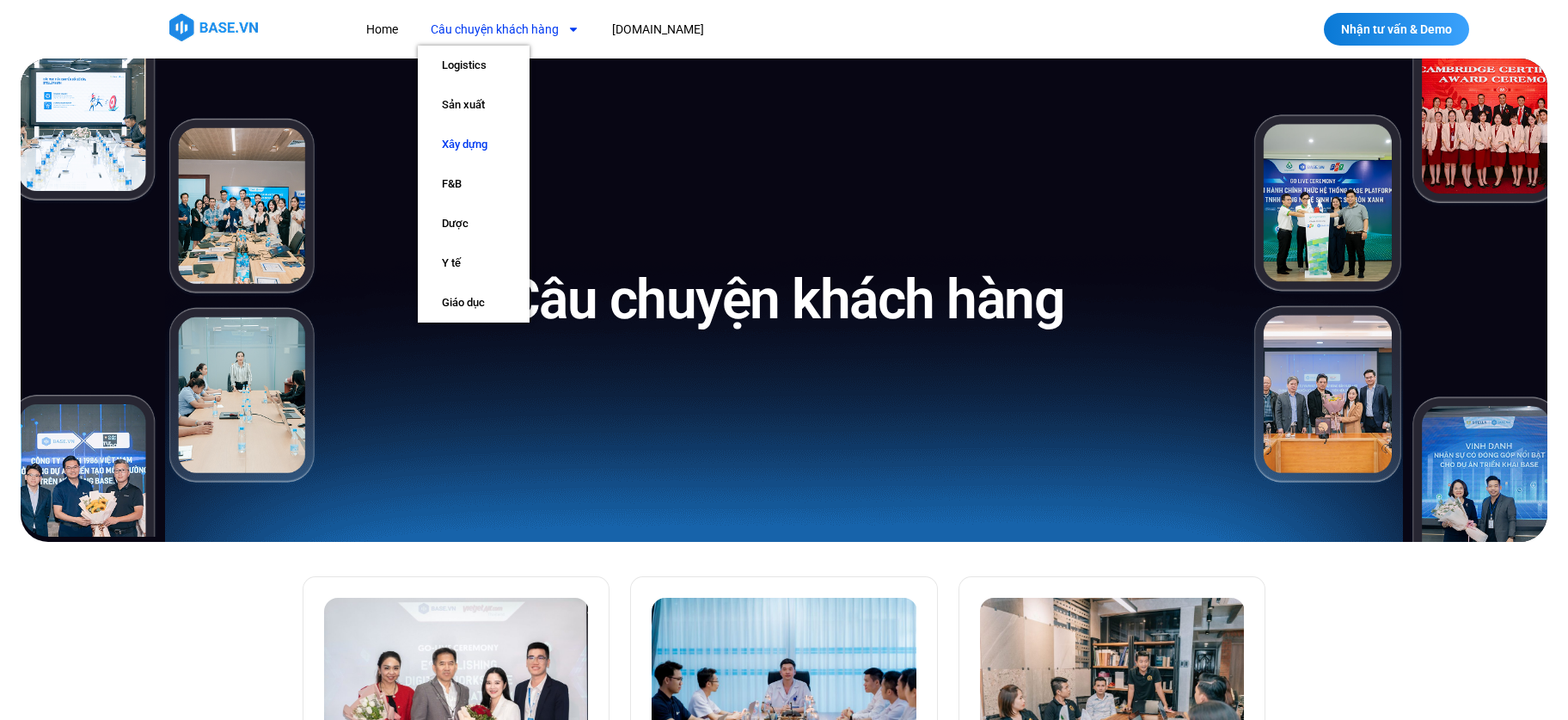
click at [460, 145] on link "Xây dựng" at bounding box center [473, 145] width 112 height 40
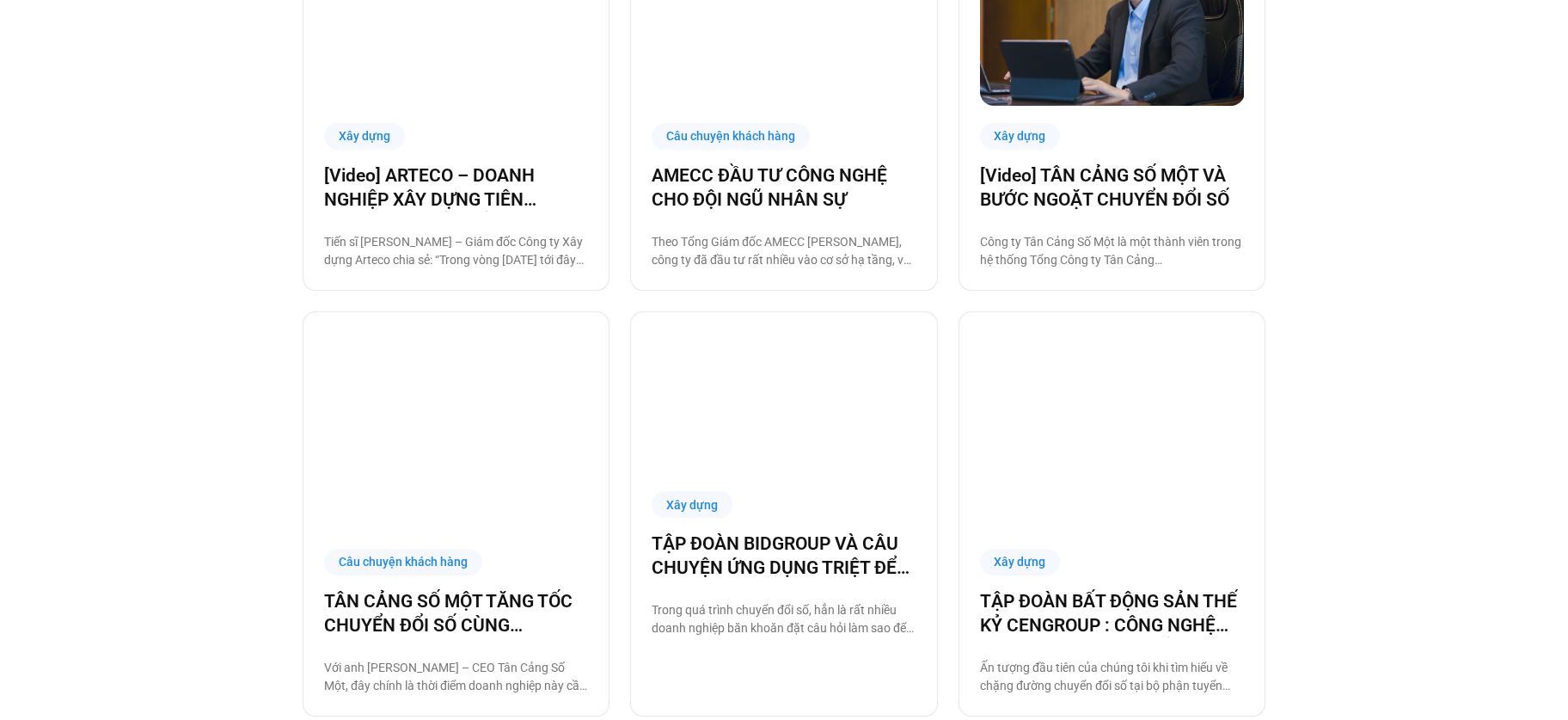
scroll to position [1397, 0]
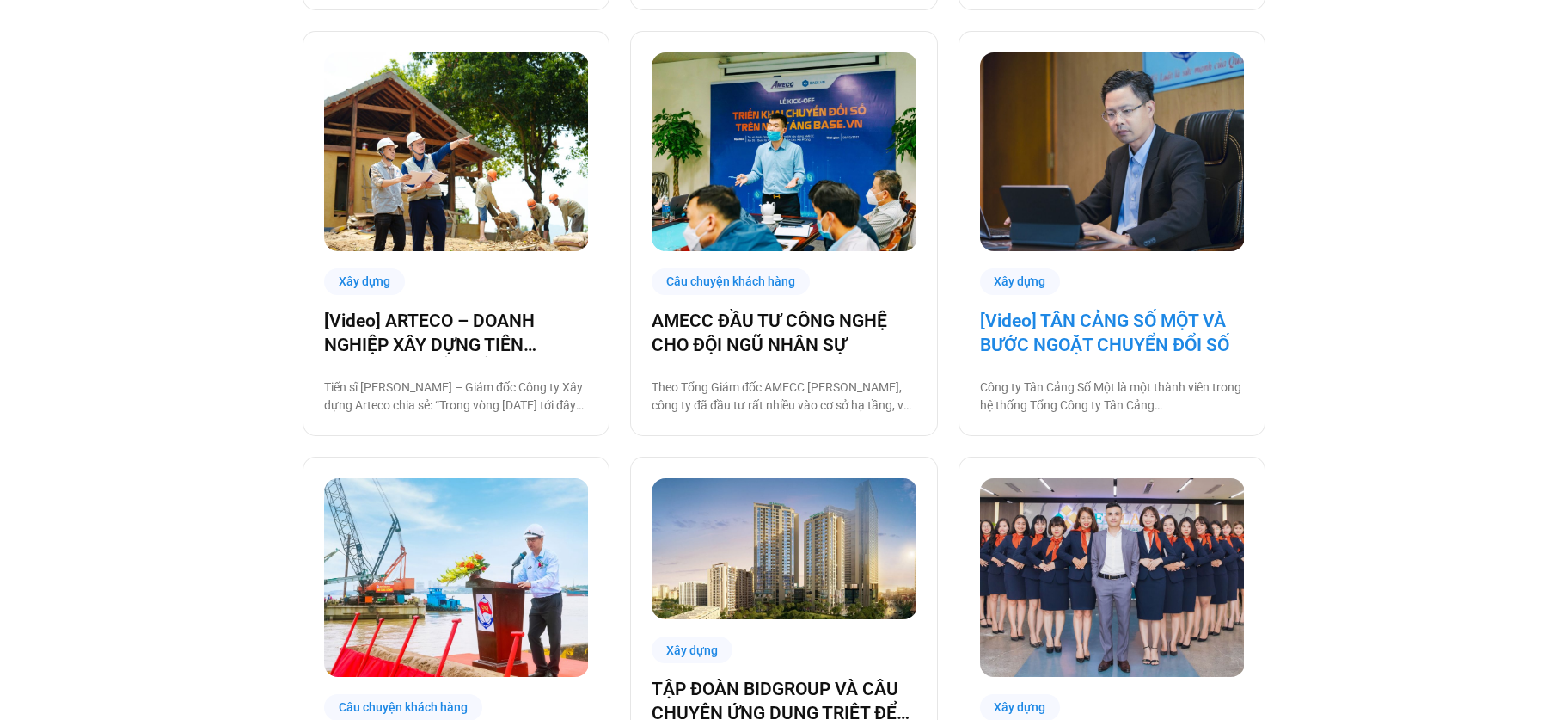
click at [1141, 321] on link "[Video] TÂN CẢNG SỐ MỘT VÀ BƯỚC NGOẶT CHUYỂN ĐỔI SỐ" at bounding box center [1111, 333] width 264 height 49
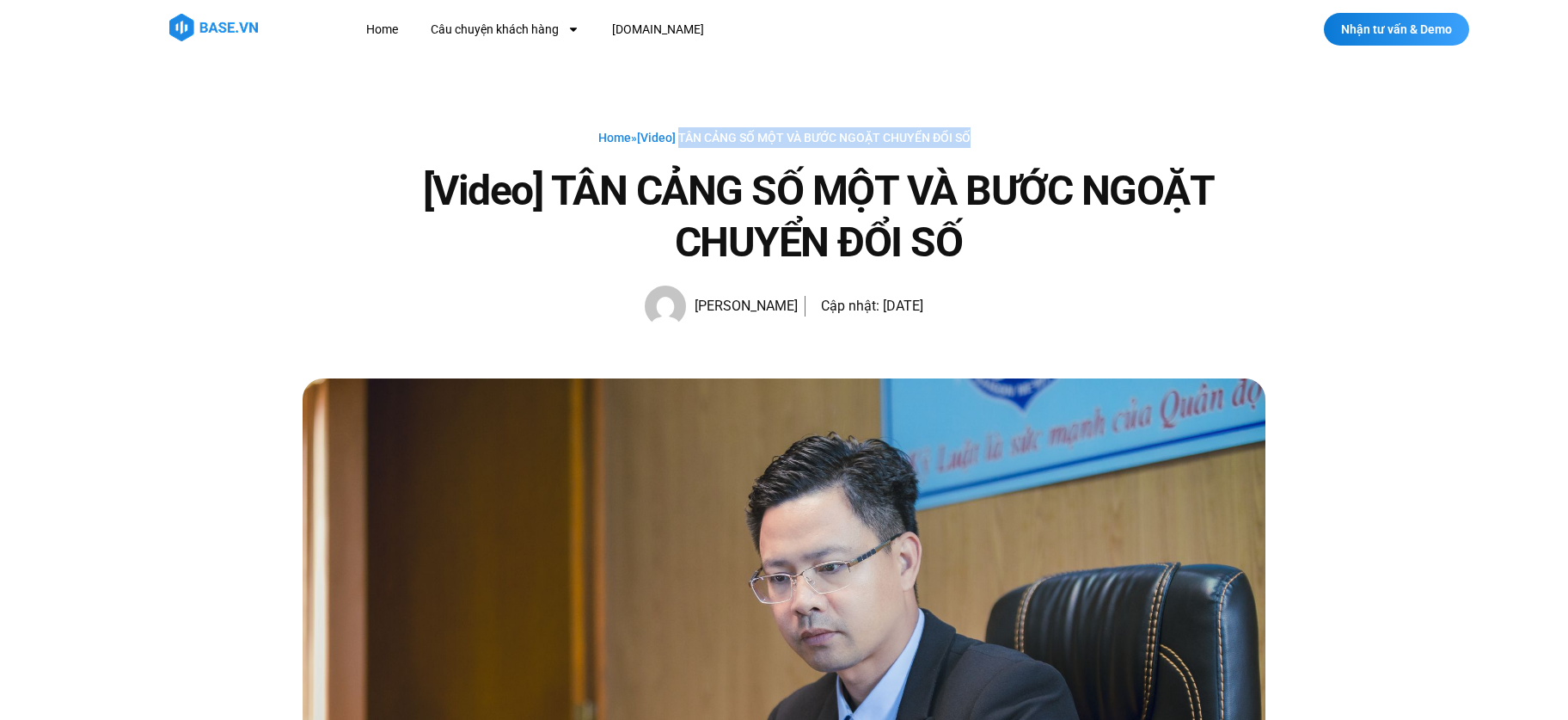
drag, startPoint x: 678, startPoint y: 140, endPoint x: 977, endPoint y: 140, distance: 299.0
click at [977, 140] on div "Home » [Video] TÂN CẢNG SỐ MỘT VÀ BƯỚC NGOẶT CHUYỂN ĐỔI SỐ" at bounding box center [784, 137] width 963 height 21
copy span "TÂN CẢNG SỐ MỘT VÀ BƯỚC NGOẶT CHUYỂN ĐỔI SỐ"
